Goal: Task Accomplishment & Management: Use online tool/utility

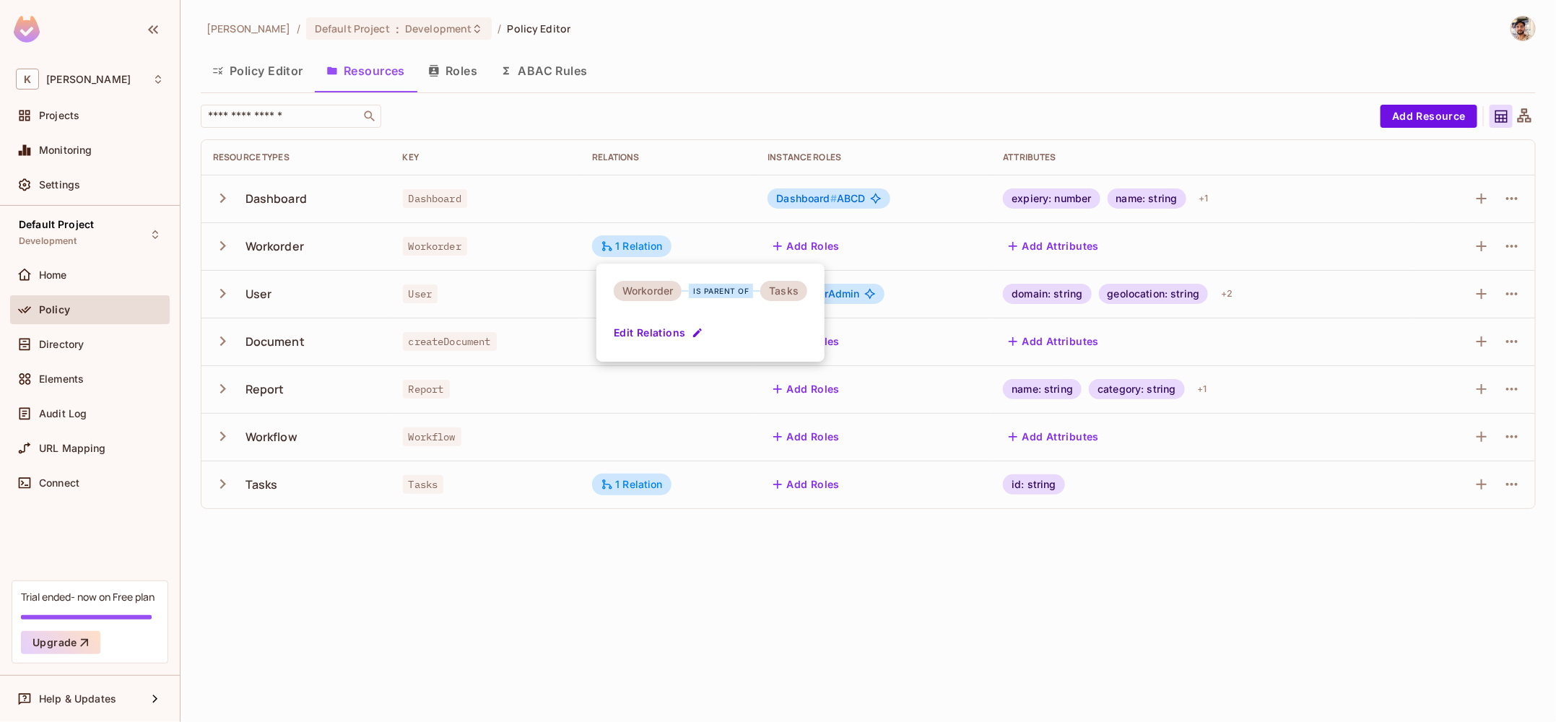
click at [644, 34] on div at bounding box center [778, 361] width 1556 height 722
click at [672, 567] on div "[PERSON_NAME] / Default Project : Development / Policy Editor Policy Editor Res…" at bounding box center [867, 361] width 1375 height 722
click at [258, 82] on button "Policy Editor" at bounding box center [258, 71] width 114 height 36
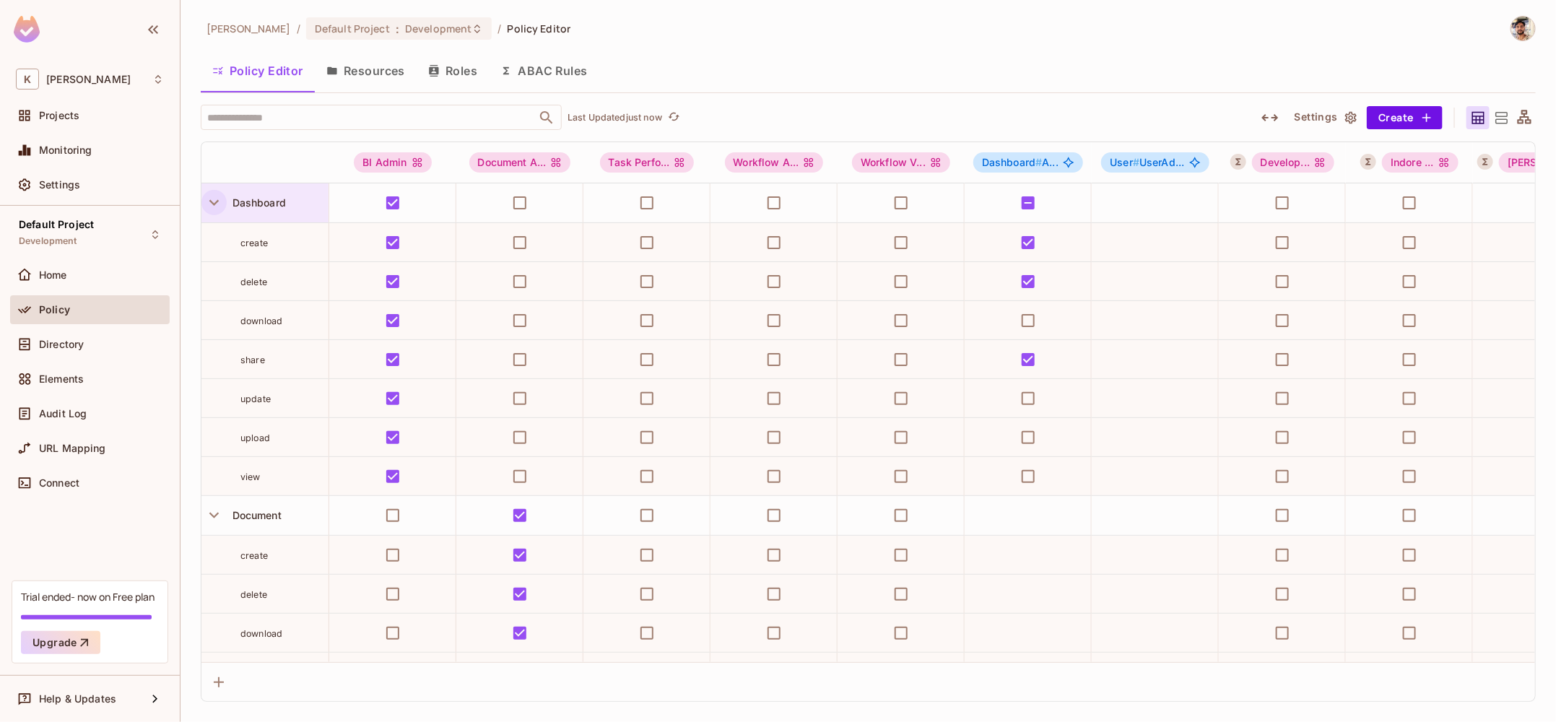
click at [219, 197] on icon "button" at bounding box center [213, 202] width 19 height 19
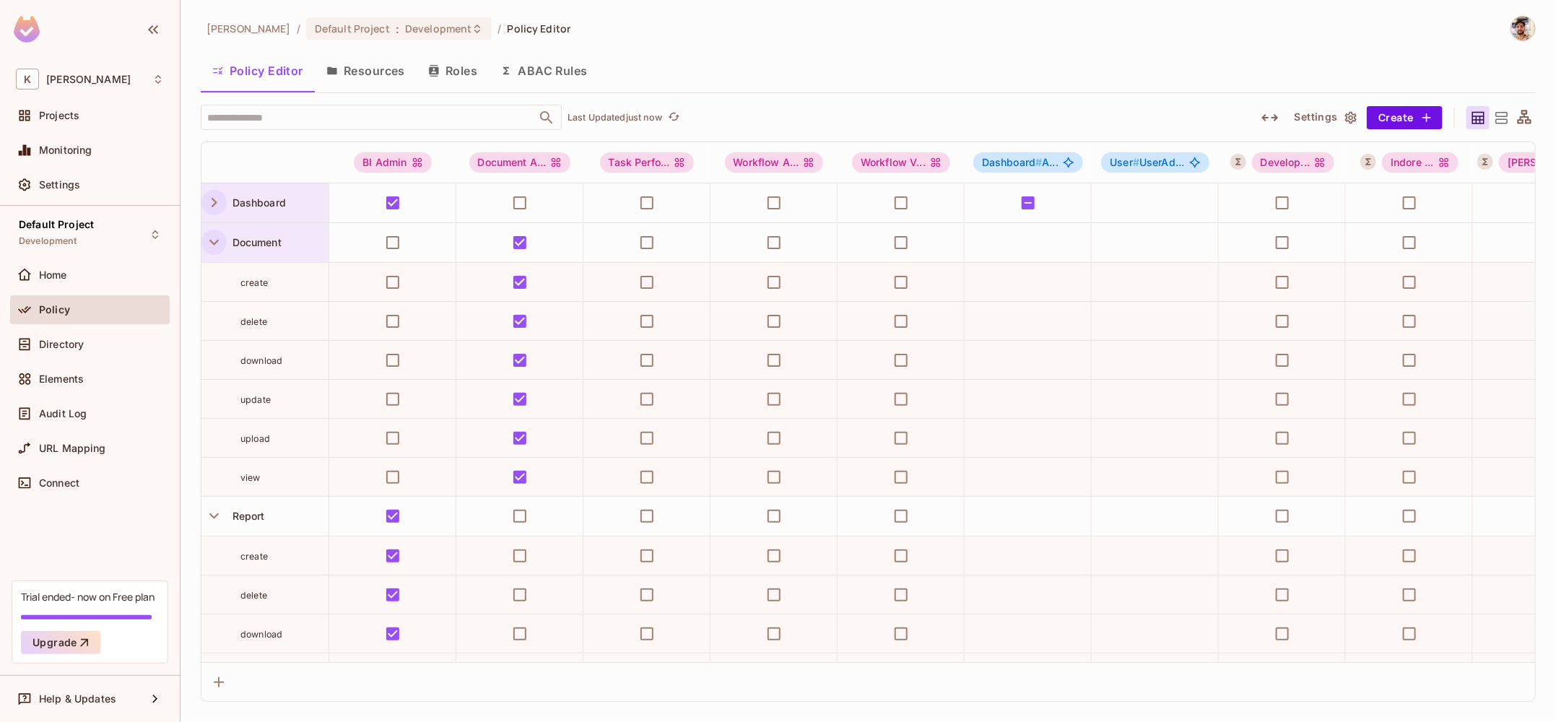
click at [211, 242] on icon "button" at bounding box center [213, 241] width 19 height 19
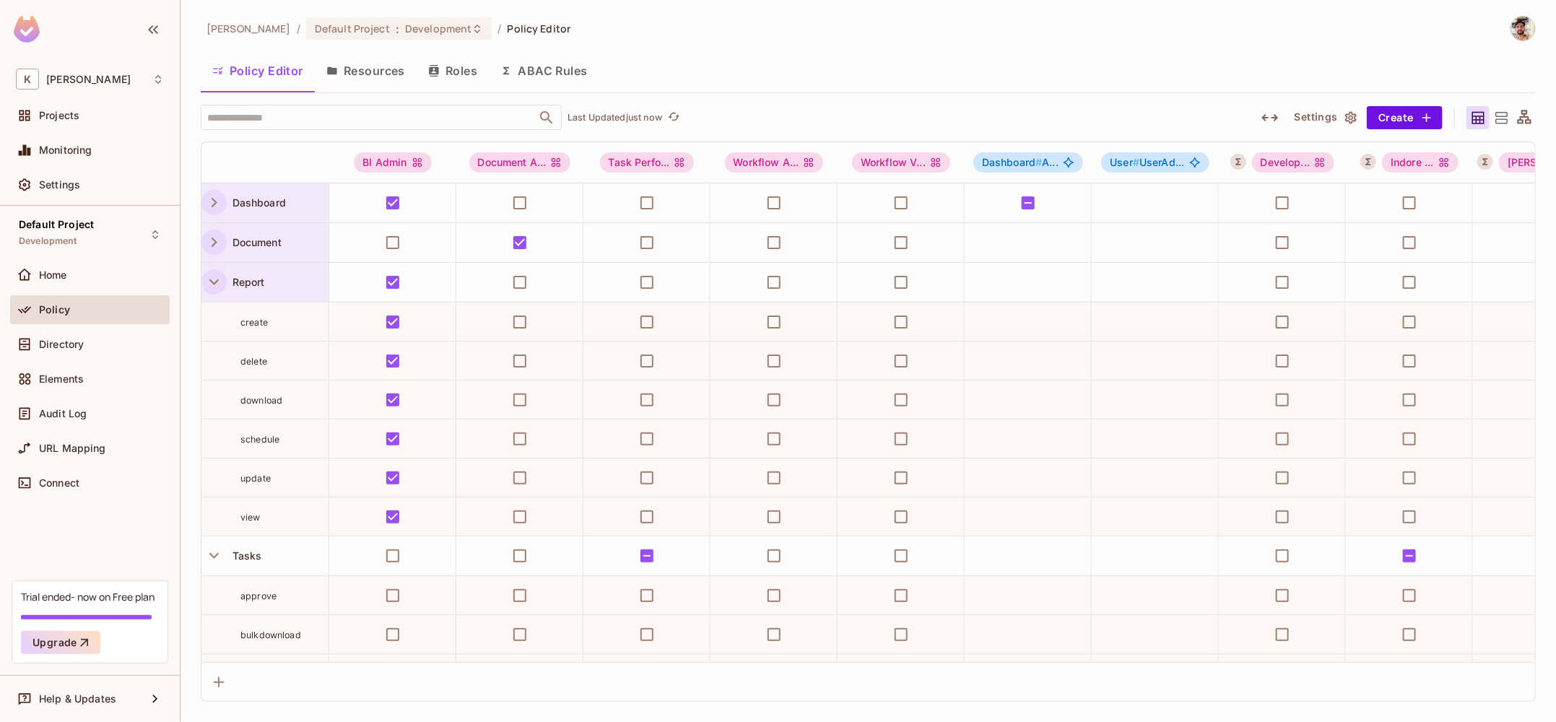
click at [212, 284] on icon "button" at bounding box center [213, 281] width 19 height 19
click at [214, 330] on icon "button" at bounding box center [213, 321] width 19 height 19
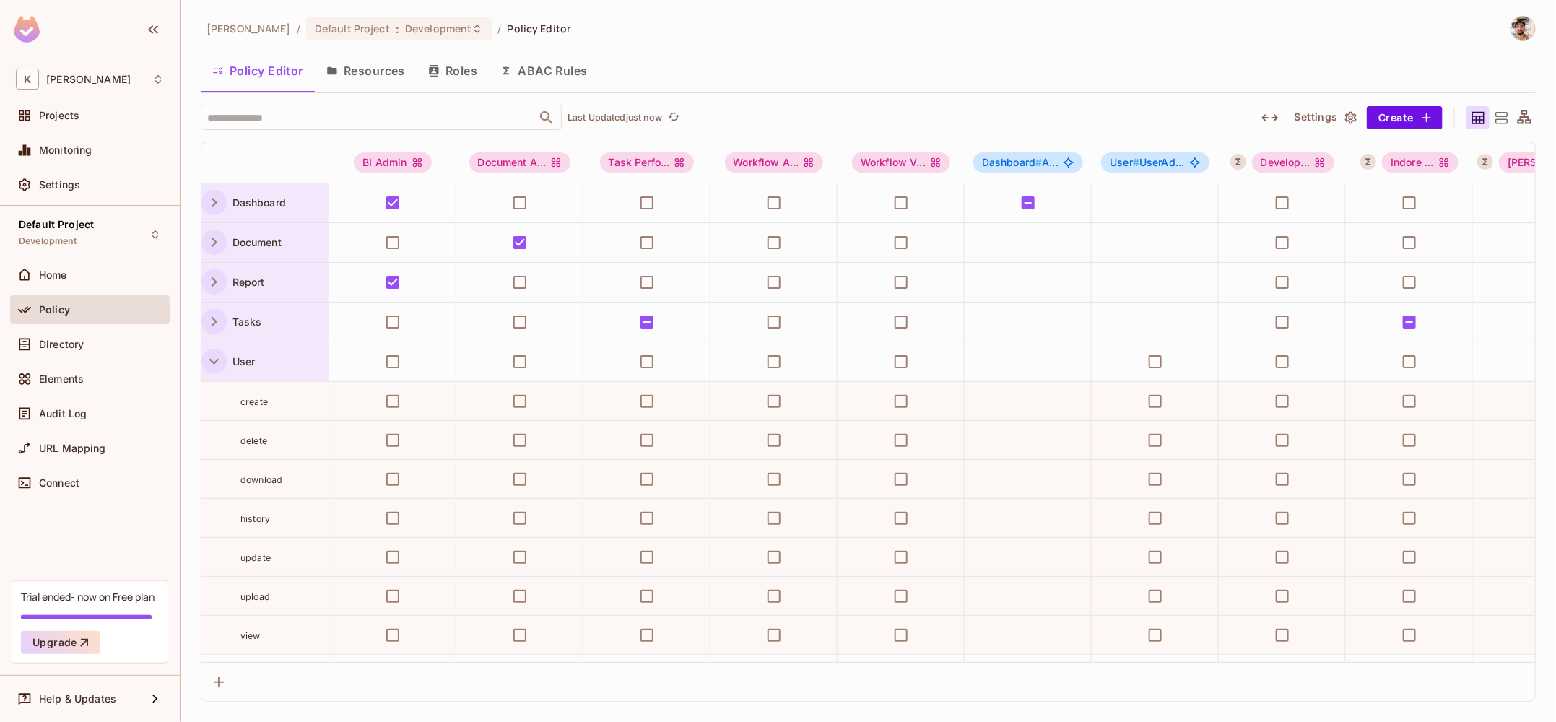
click at [212, 361] on icon "button" at bounding box center [213, 362] width 9 height 6
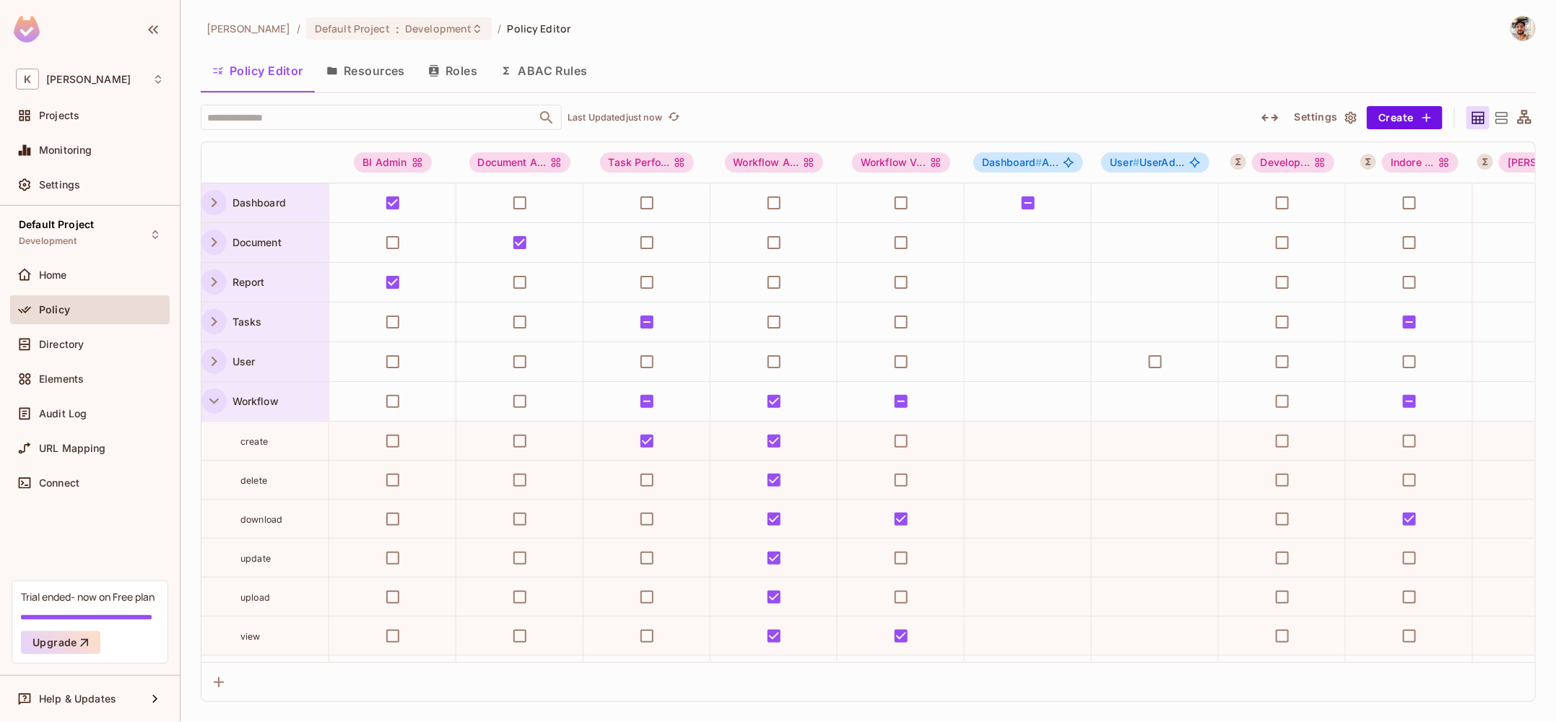
click at [214, 404] on icon "button" at bounding box center [213, 400] width 19 height 19
click at [216, 443] on icon "button" at bounding box center [213, 440] width 19 height 19
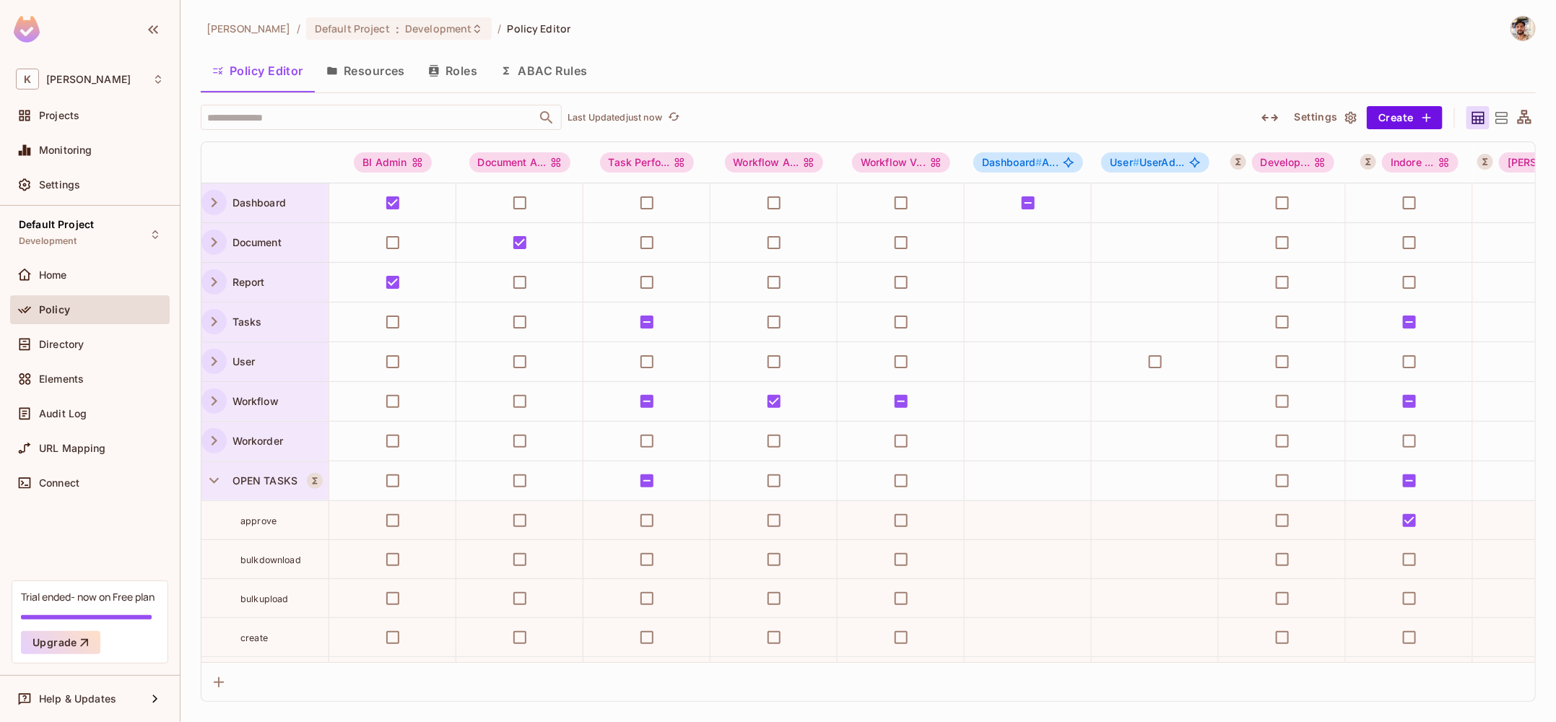
click at [217, 491] on div "OPEN TASKS" at bounding box center [264, 480] width 127 height 39
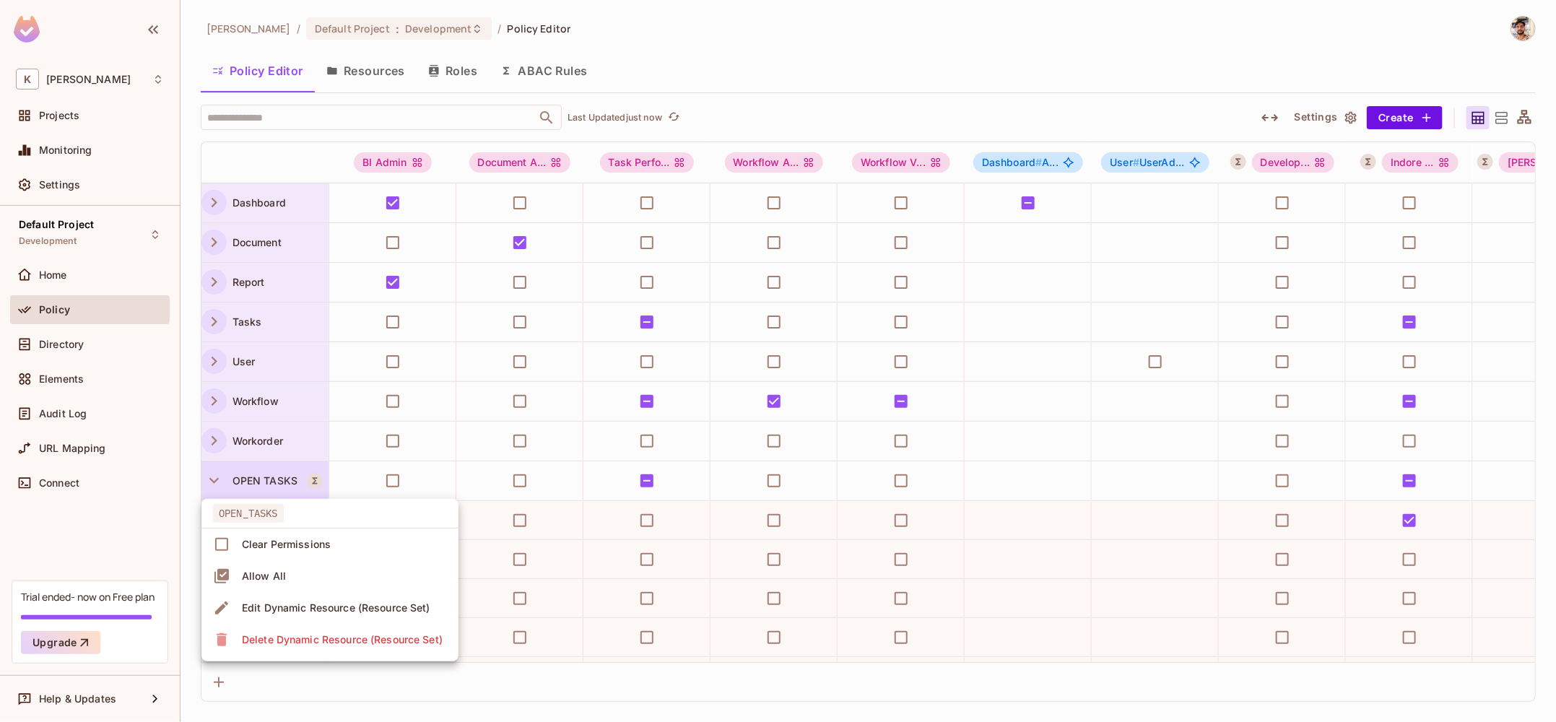
click at [214, 477] on div at bounding box center [778, 361] width 1556 height 722
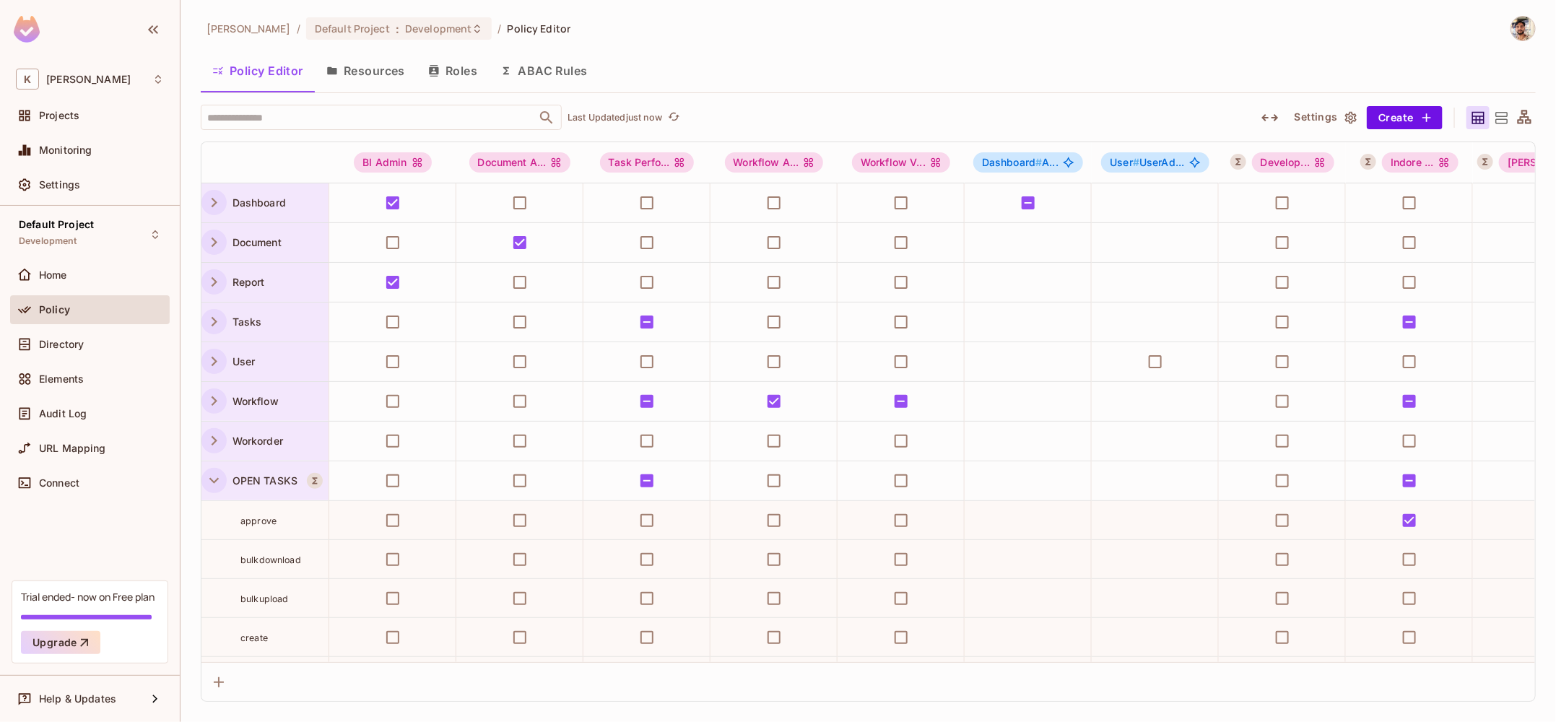
click at [214, 479] on icon "button" at bounding box center [213, 481] width 9 height 6
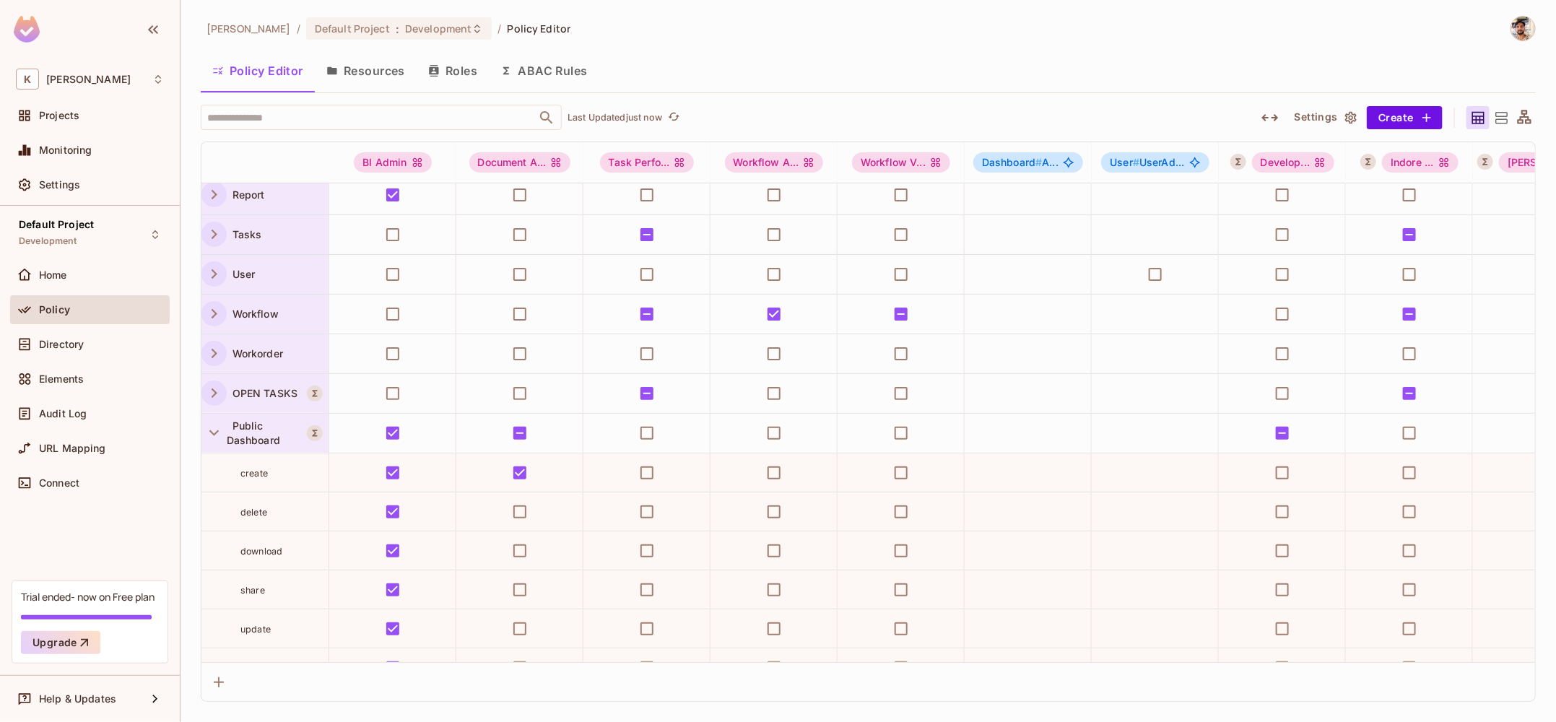
scroll to position [106, 0]
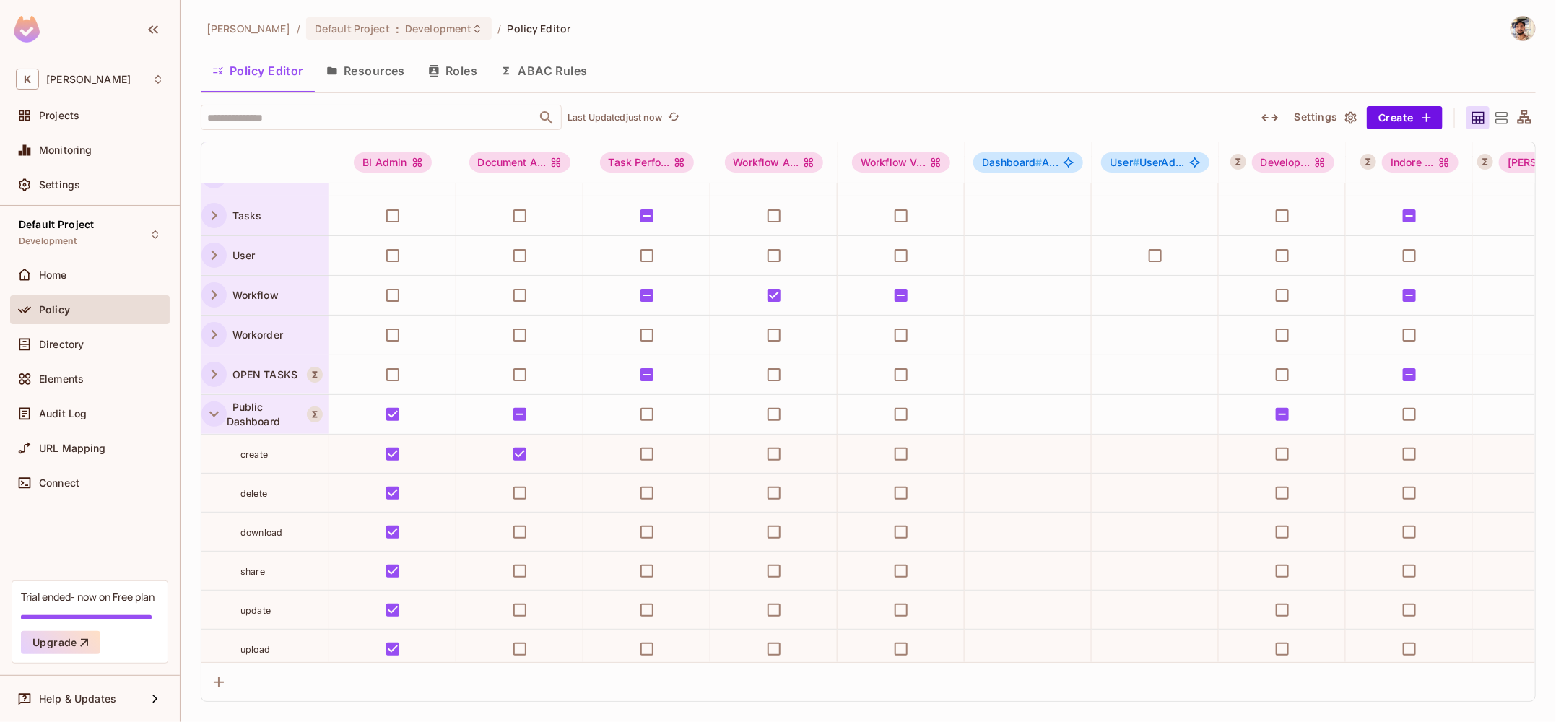
click at [215, 414] on icon "button" at bounding box center [213, 413] width 19 height 19
